Goal: Use online tool/utility: Utilize a website feature to perform a specific function

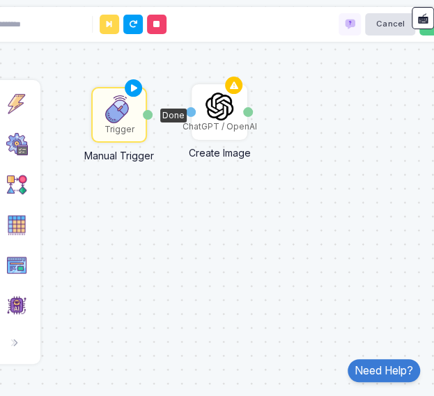
click at [101, 134] on div "Trigger" at bounding box center [119, 114] width 53 height 53
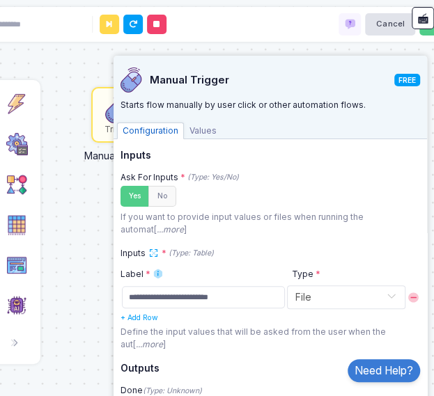
click at [97, 328] on div "Trigger Manual Trigger Done ChatGPT / OpenAI Create Image Prompt Image Url" at bounding box center [217, 198] width 448 height 396
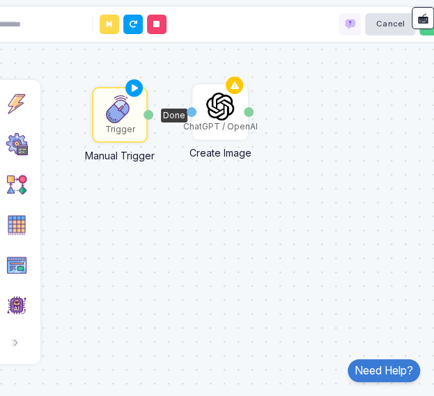
drag, startPoint x: 198, startPoint y: 127, endPoint x: 173, endPoint y: 184, distance: 62.6
click at [173, 184] on div "Trigger Manual Trigger Done ChatGPT / OpenAI Create Image Prompt Image Url" at bounding box center [217, 198] width 448 height 396
click at [116, 120] on img at bounding box center [120, 109] width 28 height 28
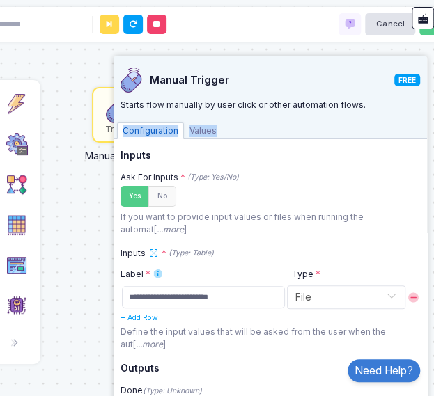
click at [116, 120] on div "Configuration Values" at bounding box center [269, 129] width 313 height 19
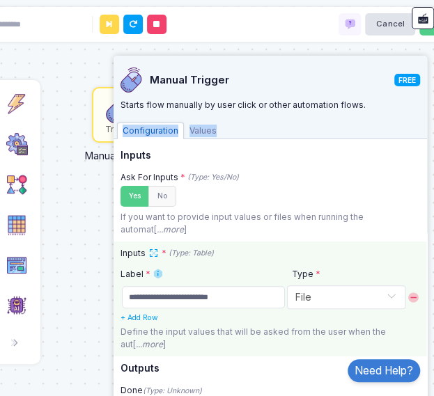
scroll to position [46, 0]
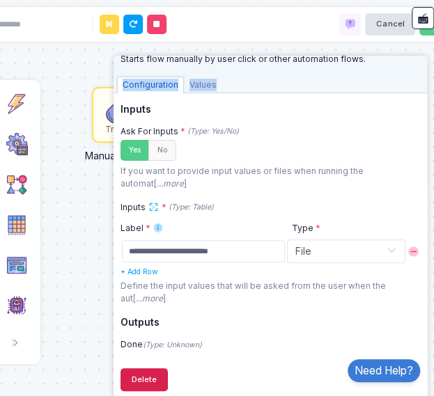
click at [149, 374] on button "Delete" at bounding box center [143, 379] width 47 height 22
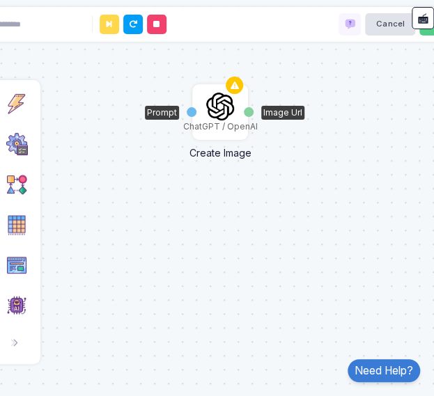
click at [220, 134] on div "ChatGPT / OpenAI" at bounding box center [219, 112] width 53 height 53
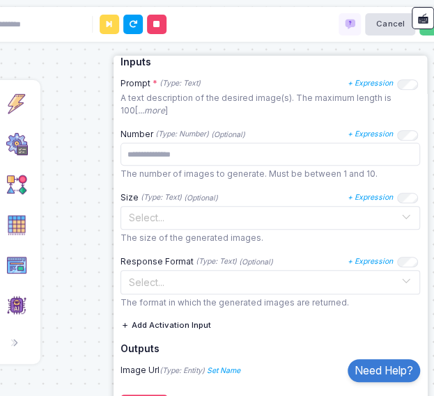
scroll to position [166, 0]
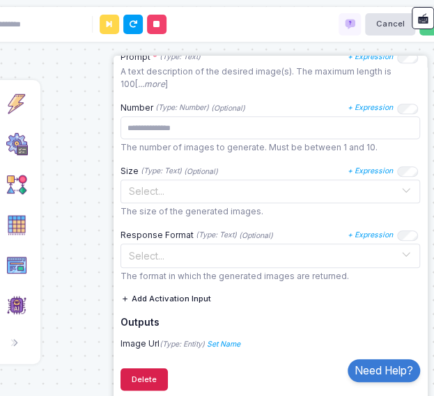
click at [147, 378] on button "Delete" at bounding box center [143, 379] width 47 height 22
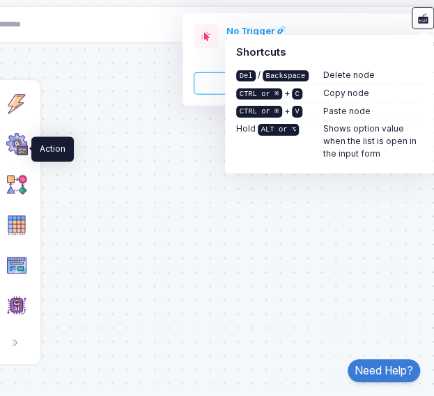
click at [15, 147] on img at bounding box center [17, 144] width 22 height 22
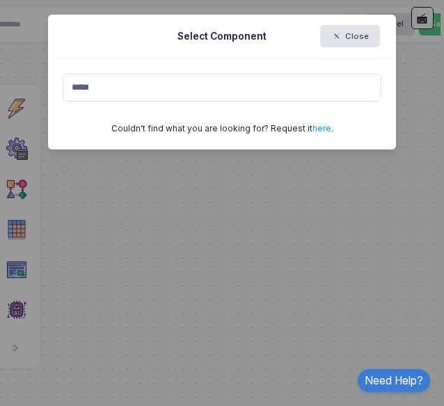
type input "*****"
click at [111, 223] on ngb-modal-window "Select Component Close ***** Couldn't find what you are looking for? Request it…" at bounding box center [222, 203] width 444 height 406
